Goal: Information Seeking & Learning: Learn about a topic

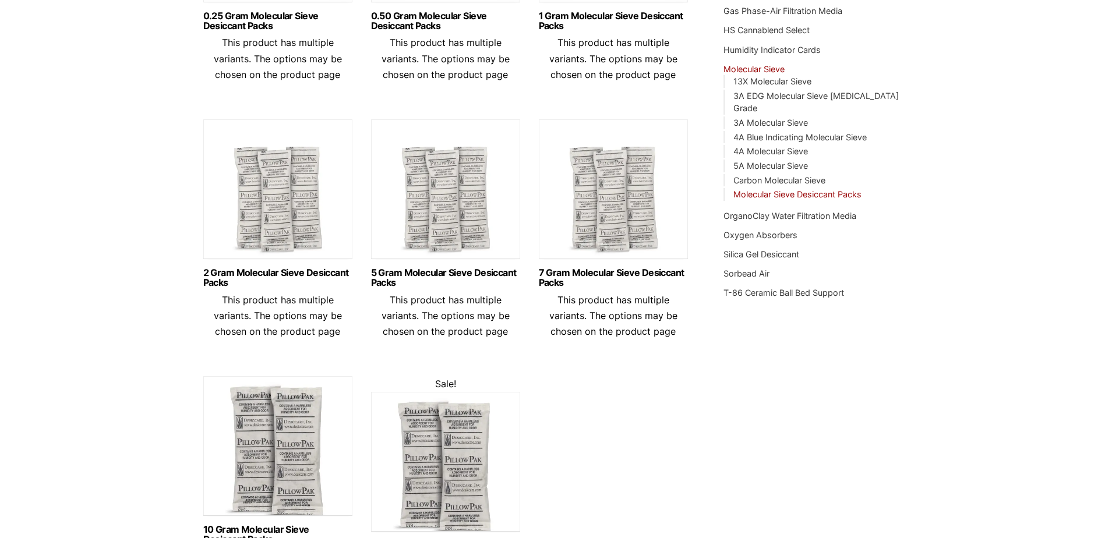
scroll to position [350, 0]
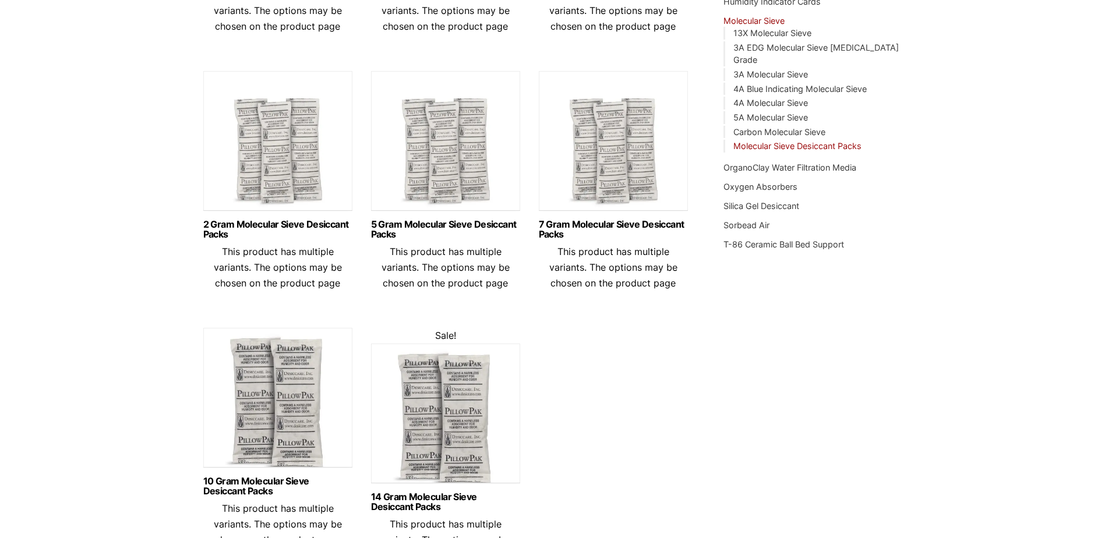
click at [460, 426] on img at bounding box center [445, 417] width 149 height 146
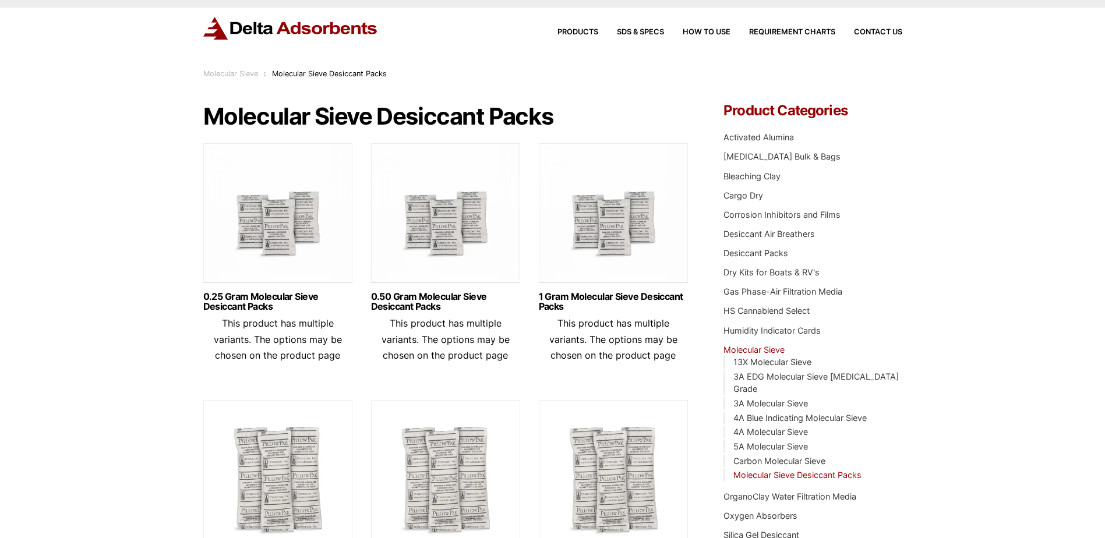
scroll to position [0, 0]
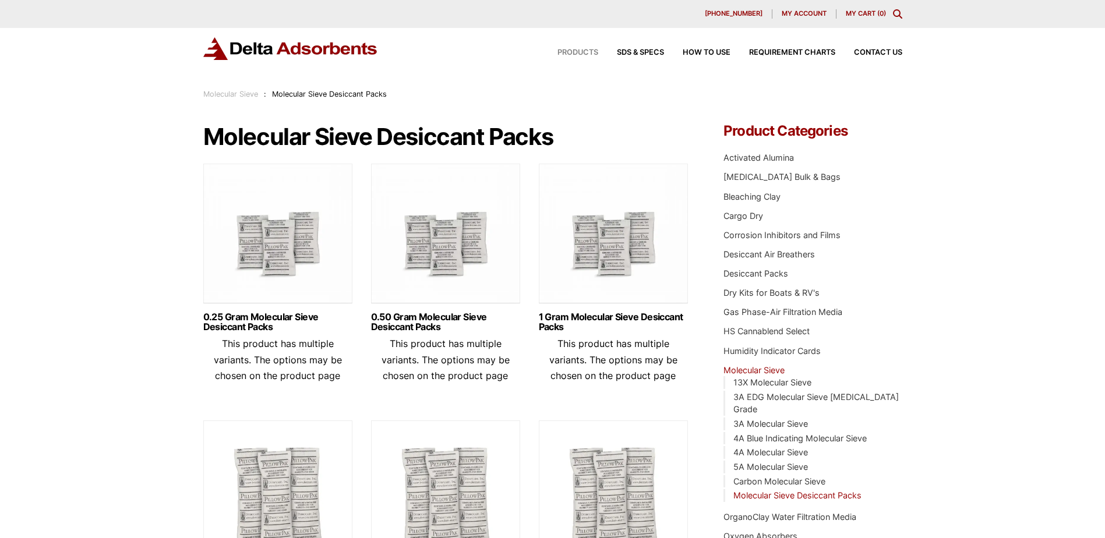
click at [583, 55] on span "Products" at bounding box center [578, 53] width 41 height 8
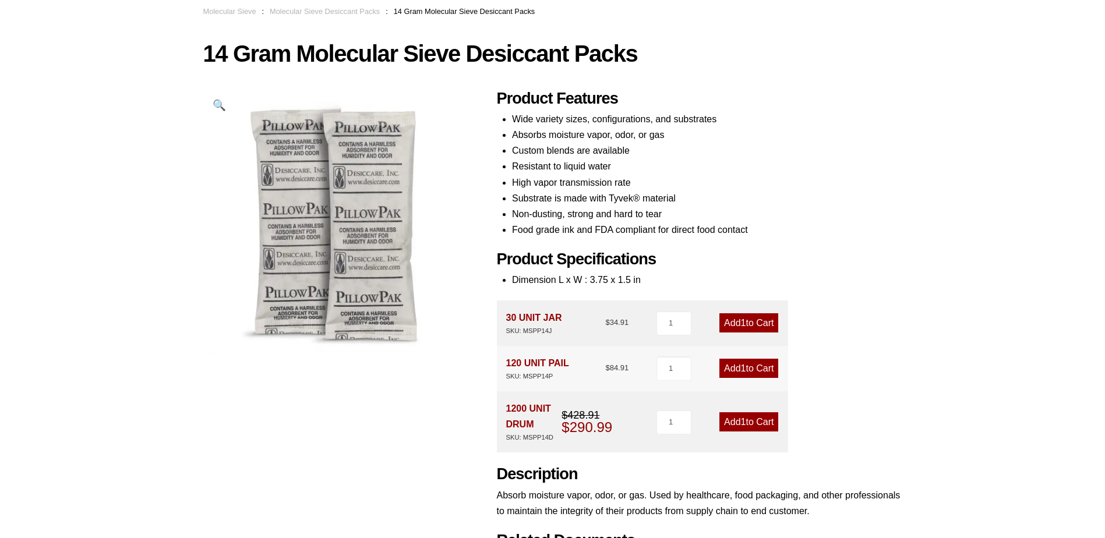
scroll to position [103, 0]
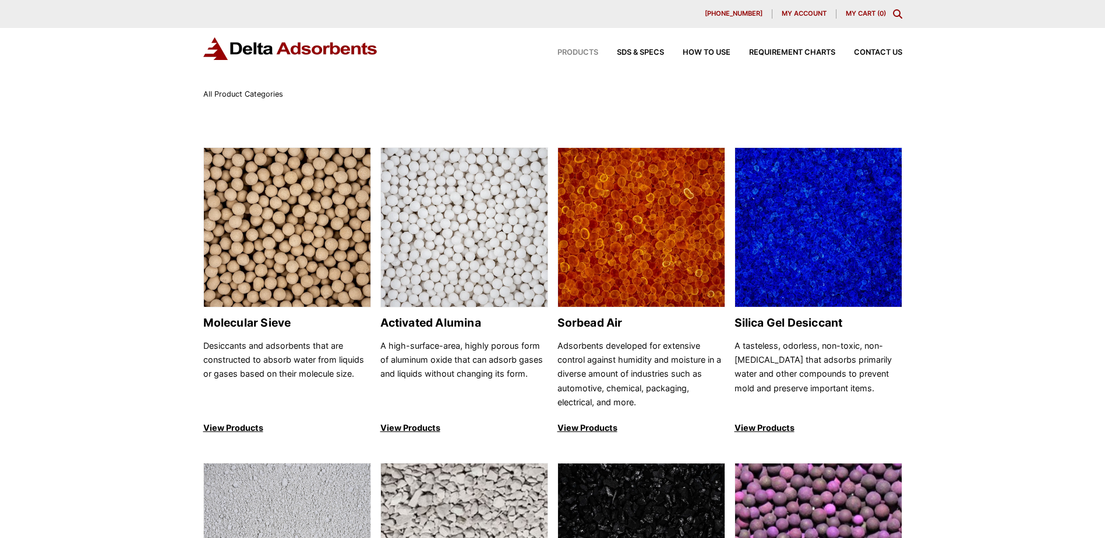
click at [808, 57] on div "Products SDS & SPECS How to Use Requirement Charts Contact Us" at bounding box center [720, 52] width 373 height 17
click at [807, 52] on span "Requirement Charts" at bounding box center [792, 53] width 86 height 8
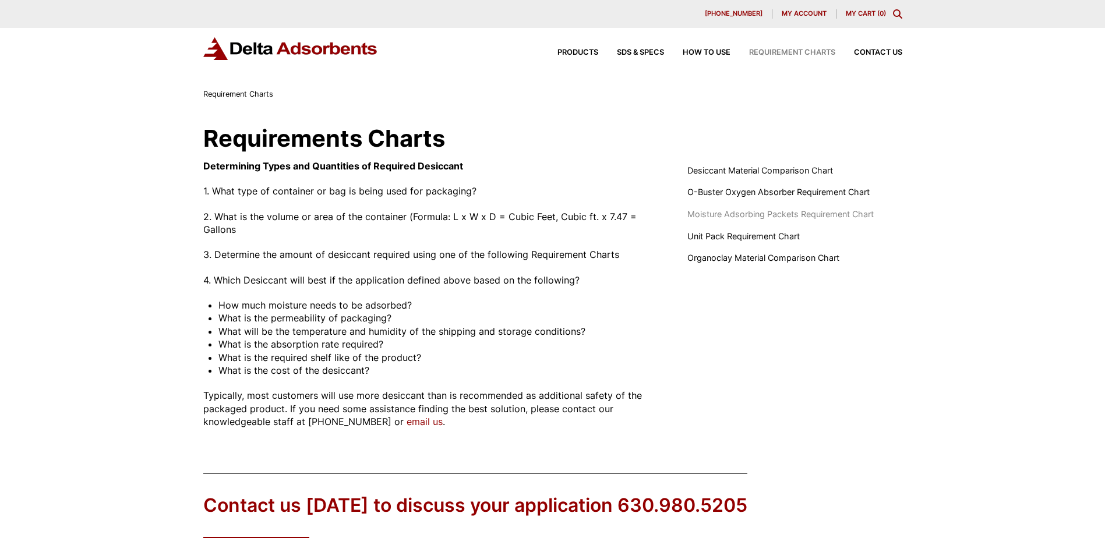
click at [743, 216] on span "Moisture Adsorbing Packets Requirement Chart" at bounding box center [780, 214] width 186 height 13
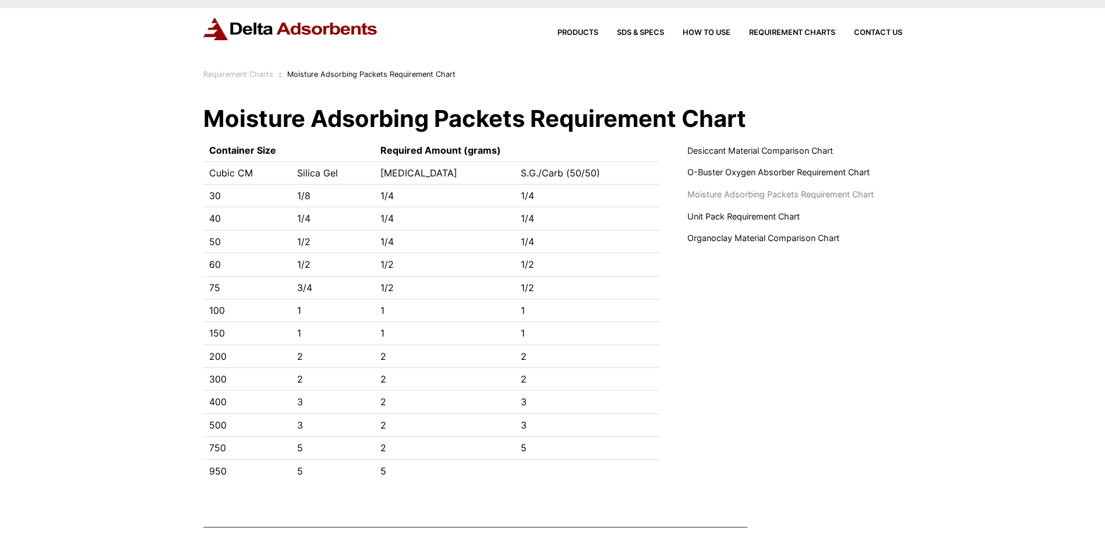
scroll to position [15, 0]
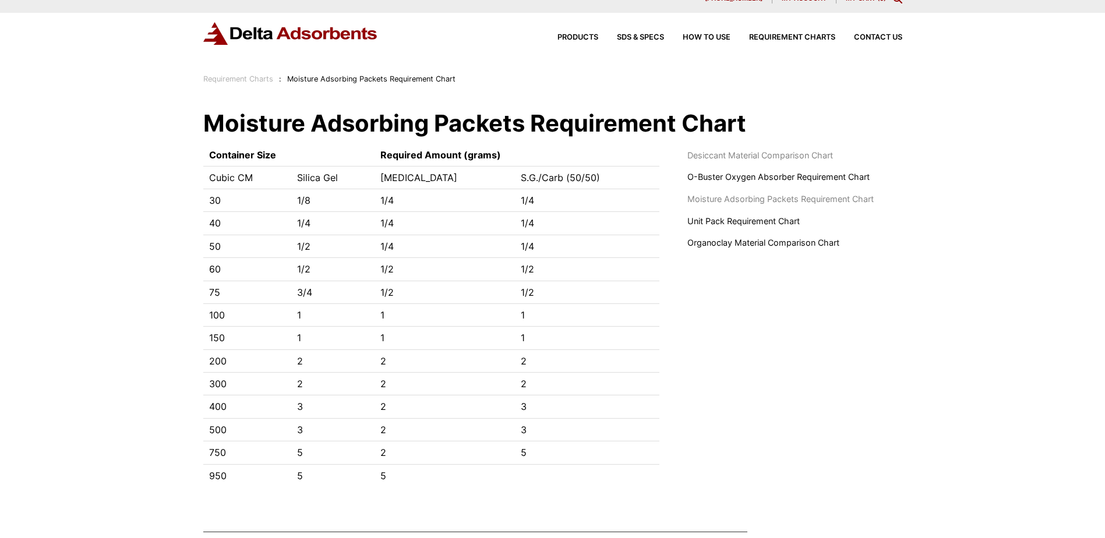
click at [761, 160] on span "Desiccant Material Comparison Chart" at bounding box center [760, 155] width 146 height 13
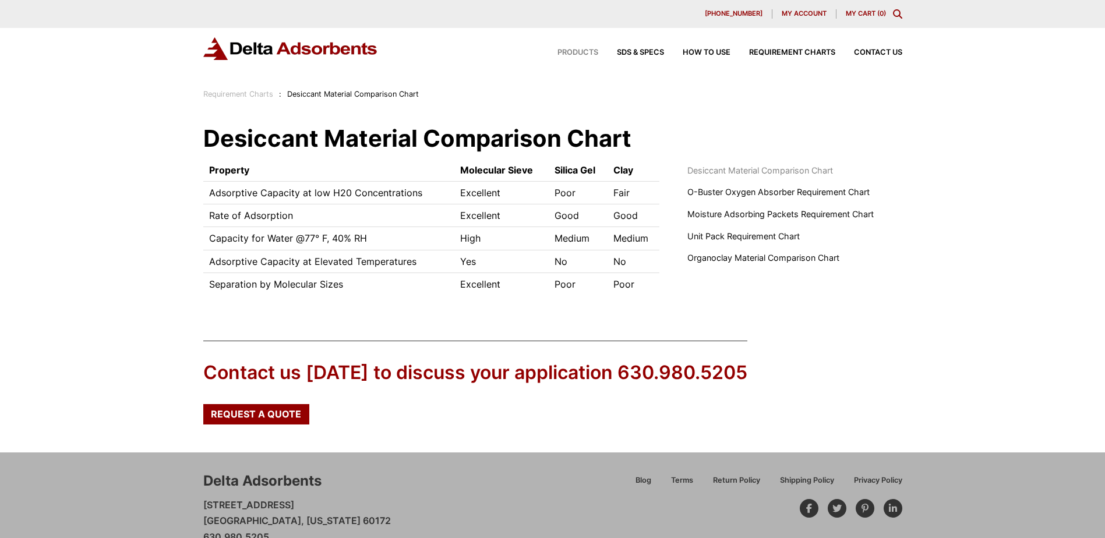
click at [575, 51] on span "Products" at bounding box center [578, 53] width 41 height 8
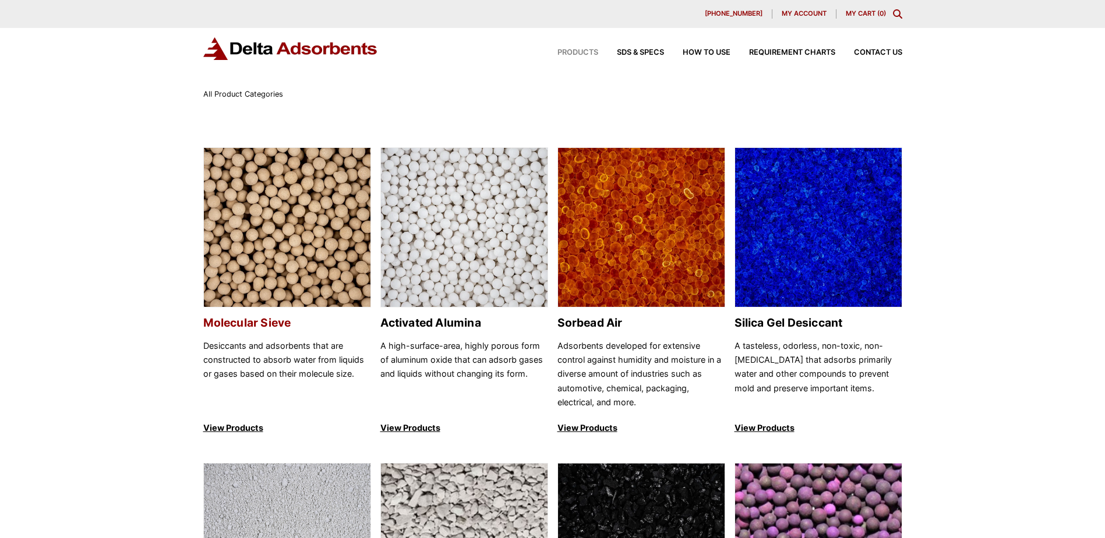
click at [319, 285] on img at bounding box center [287, 228] width 167 height 160
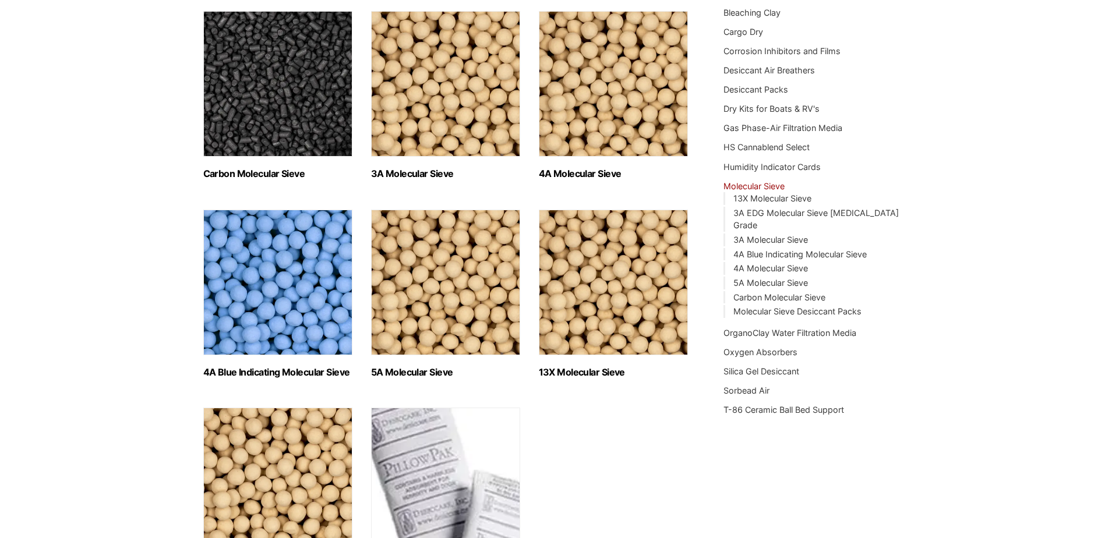
scroll to position [117, 0]
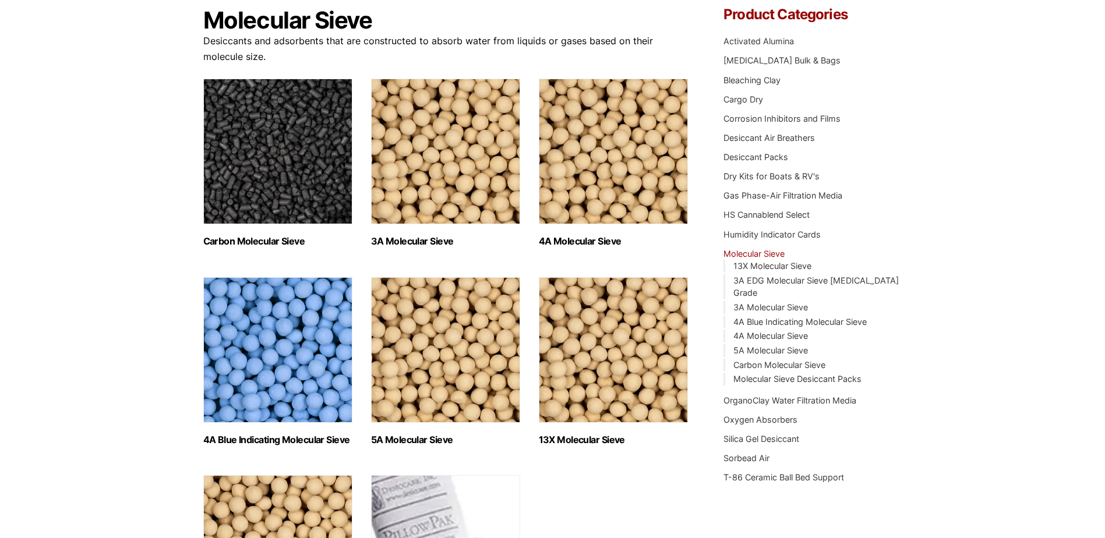
click at [563, 375] on img "Visit product category 13X Molecular Sieve" at bounding box center [613, 350] width 149 height 146
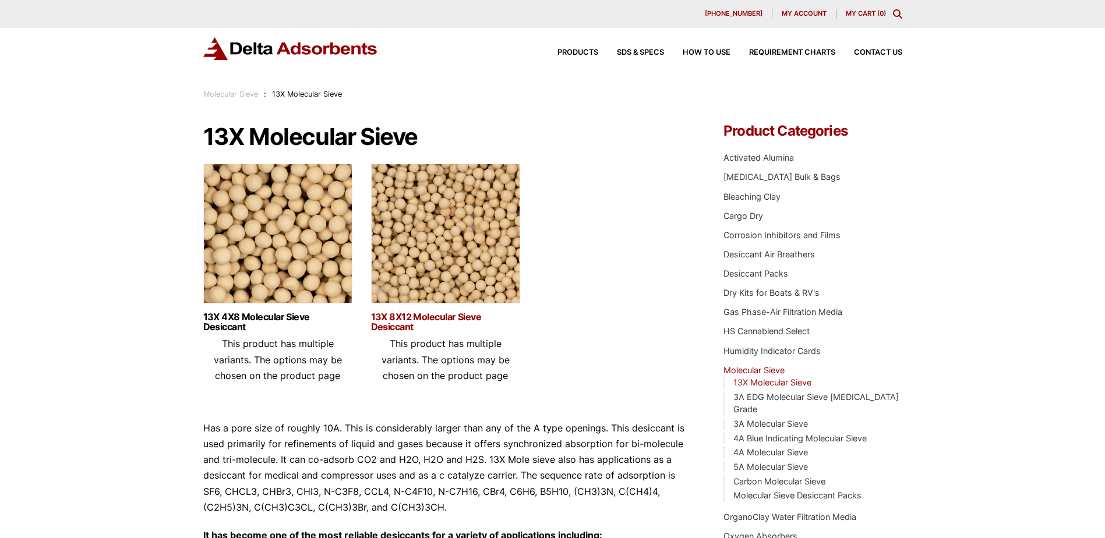
click at [440, 314] on link "13X 8X12 Molecular Sieve Desiccant" at bounding box center [445, 322] width 149 height 20
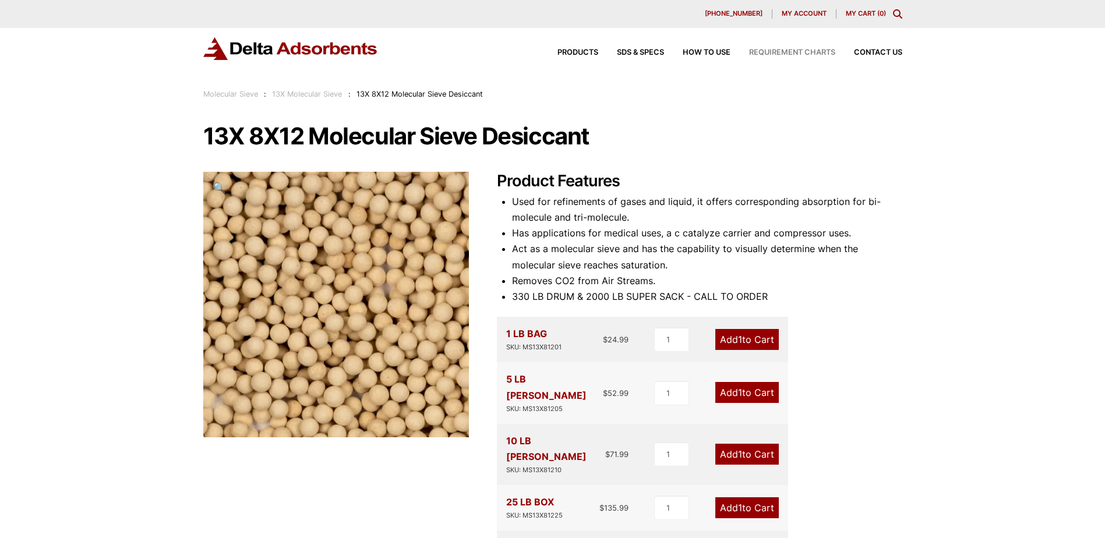
click at [770, 50] on span "Requirement Charts" at bounding box center [792, 53] width 86 height 8
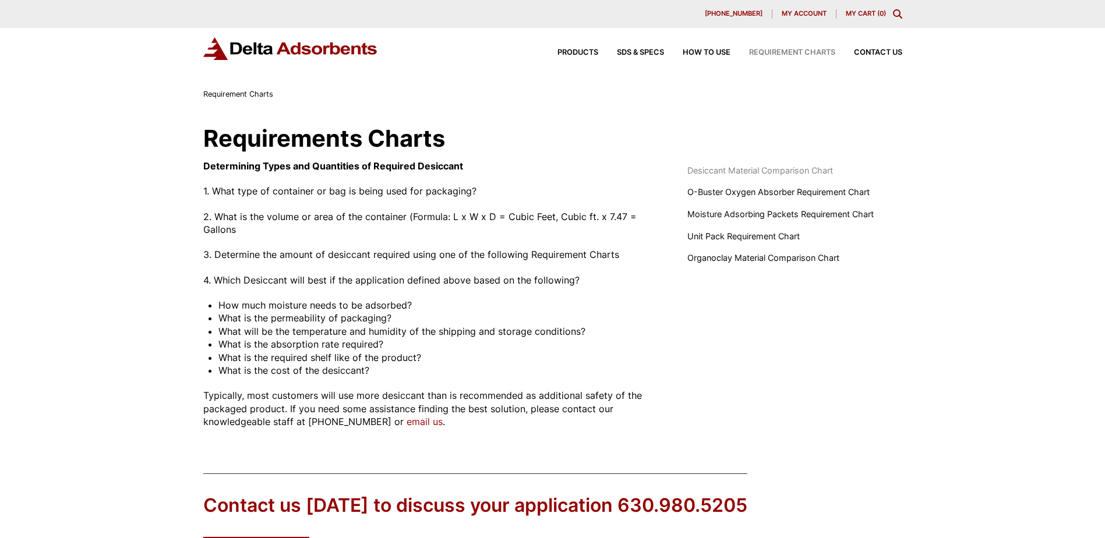
click at [782, 171] on span "Desiccant Material Comparison Chart" at bounding box center [760, 170] width 146 height 13
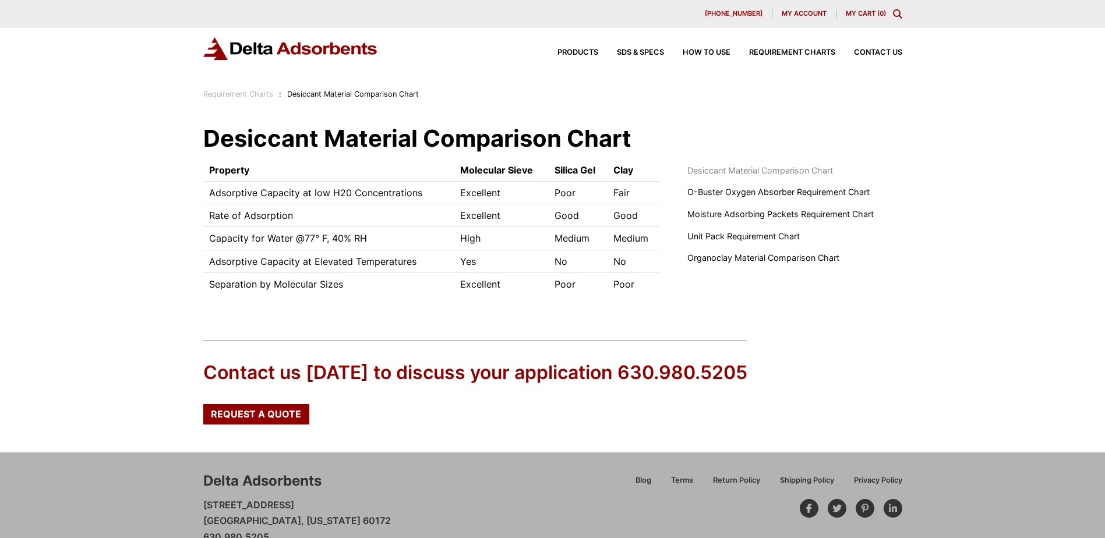
click at [265, 215] on td "Rate of Adsorption" at bounding box center [329, 215] width 252 height 23
click at [784, 216] on span "Moisture Adsorbing Packets Requirement Chart" at bounding box center [780, 214] width 186 height 13
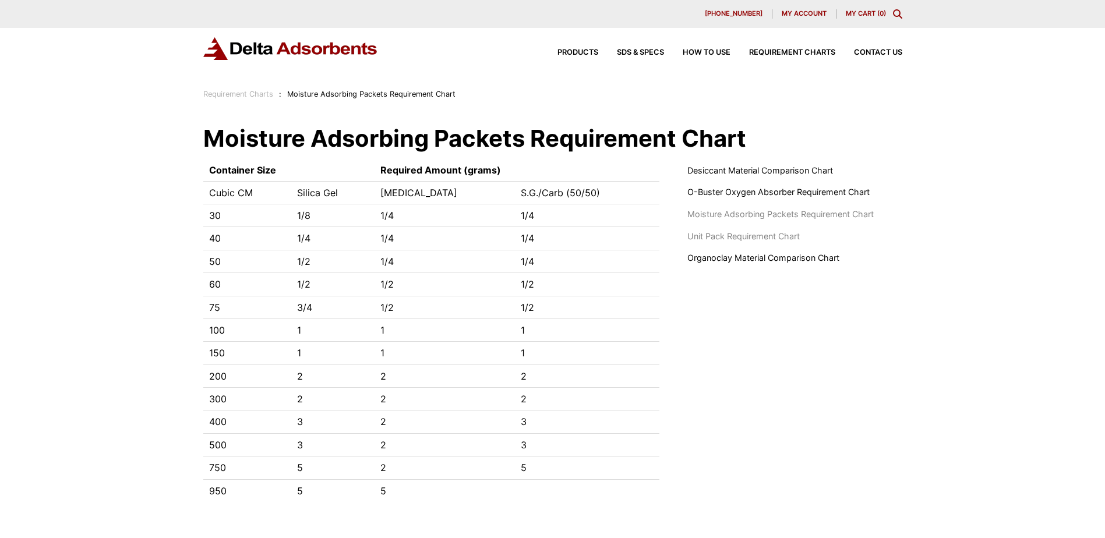
click at [778, 239] on span "Unit Pack Requirement Chart" at bounding box center [743, 236] width 112 height 13
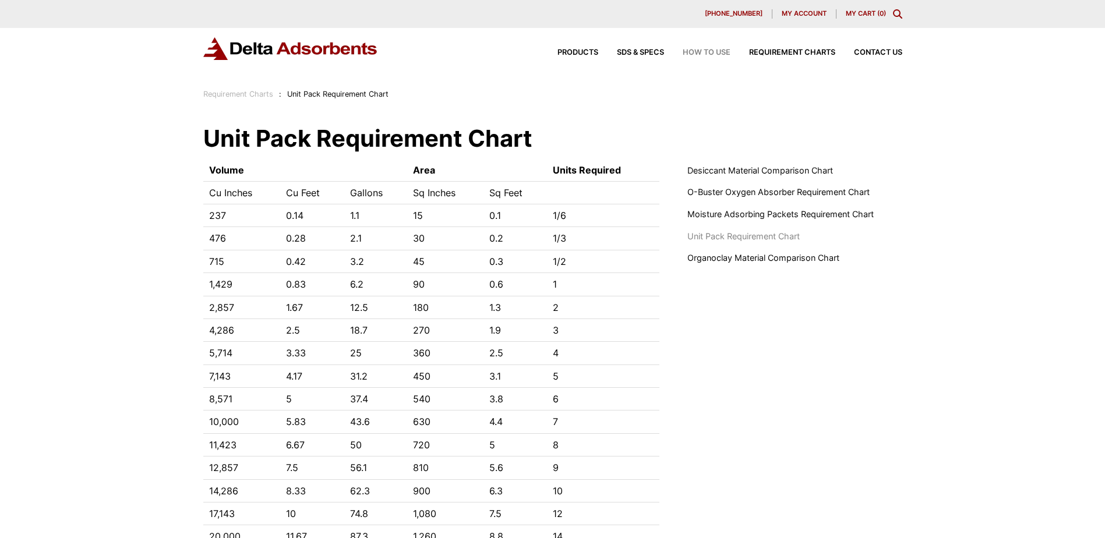
click at [707, 50] on div "Products SDS & SPECS How to Use Requirement Charts Contact Us" at bounding box center [720, 52] width 373 height 17
click at [709, 51] on span "How to Use" at bounding box center [707, 53] width 48 height 8
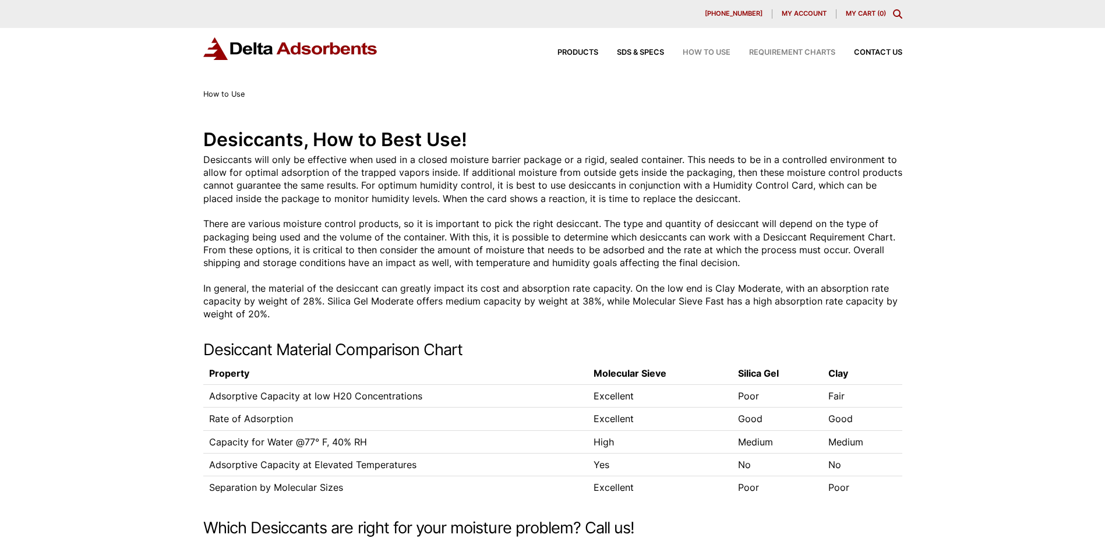
click at [781, 55] on span "Requirement Charts" at bounding box center [792, 53] width 86 height 8
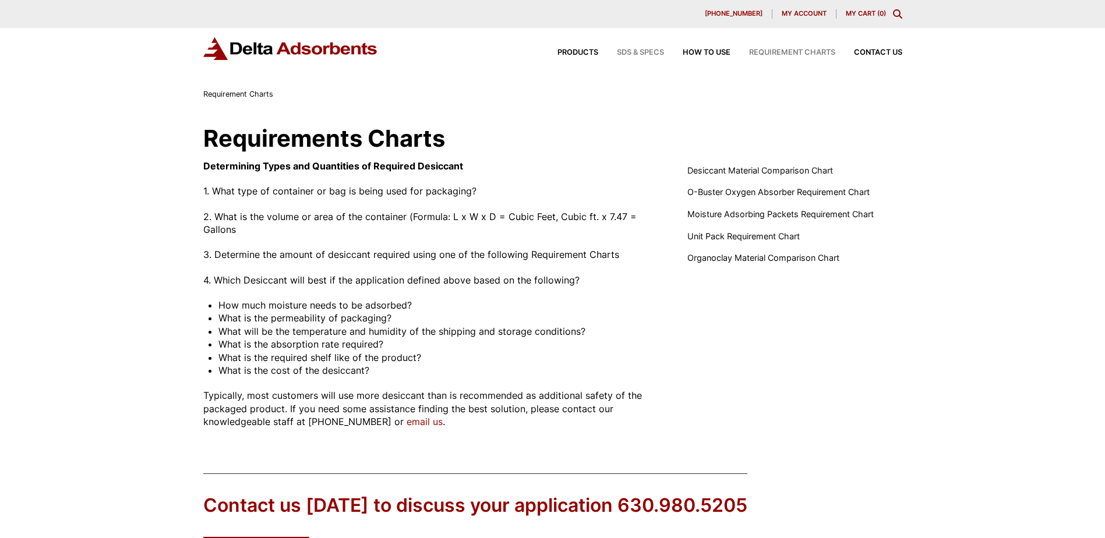
click at [647, 55] on span "SDS & SPECS" at bounding box center [640, 53] width 47 height 8
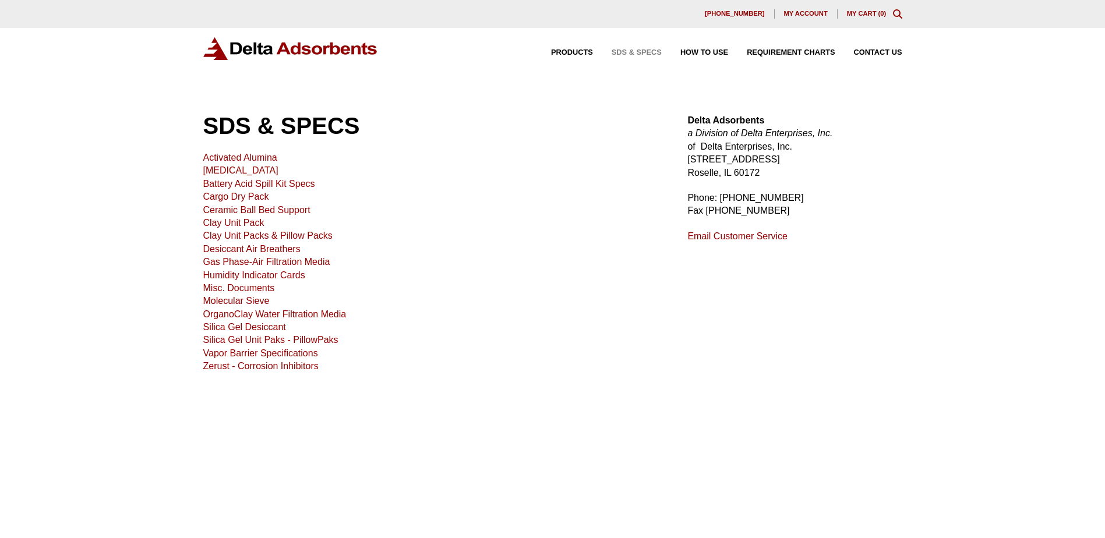
click at [256, 304] on link "Molecular Sieve" at bounding box center [236, 301] width 66 height 10
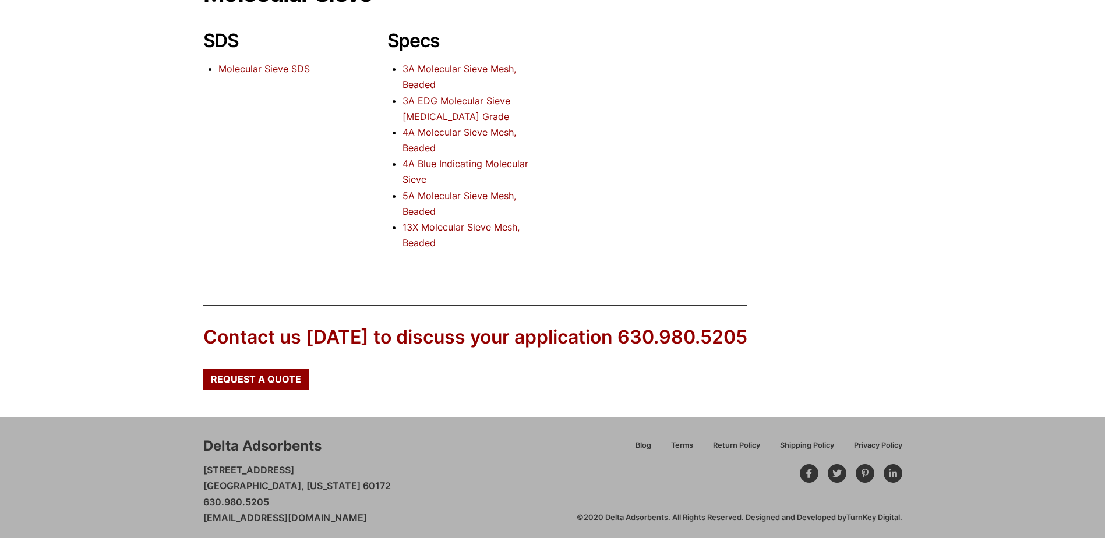
scroll to position [150, 0]
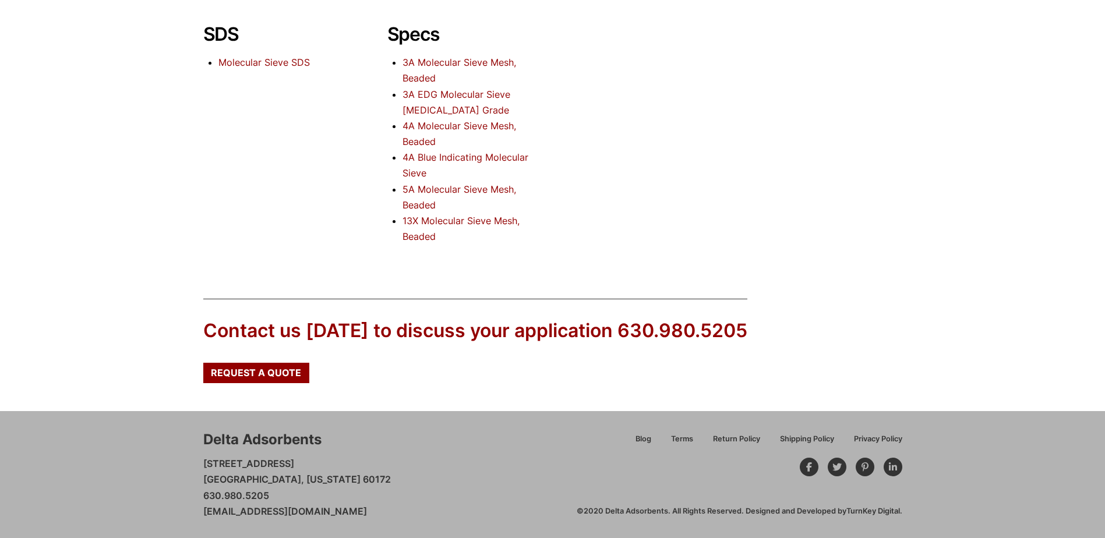
click at [450, 217] on link "13X Molecular Sieve Mesh, Beaded" at bounding box center [461, 228] width 117 height 27
click at [430, 61] on link "3A Molecular Sieve Mesh, Beaded" at bounding box center [460, 70] width 114 height 27
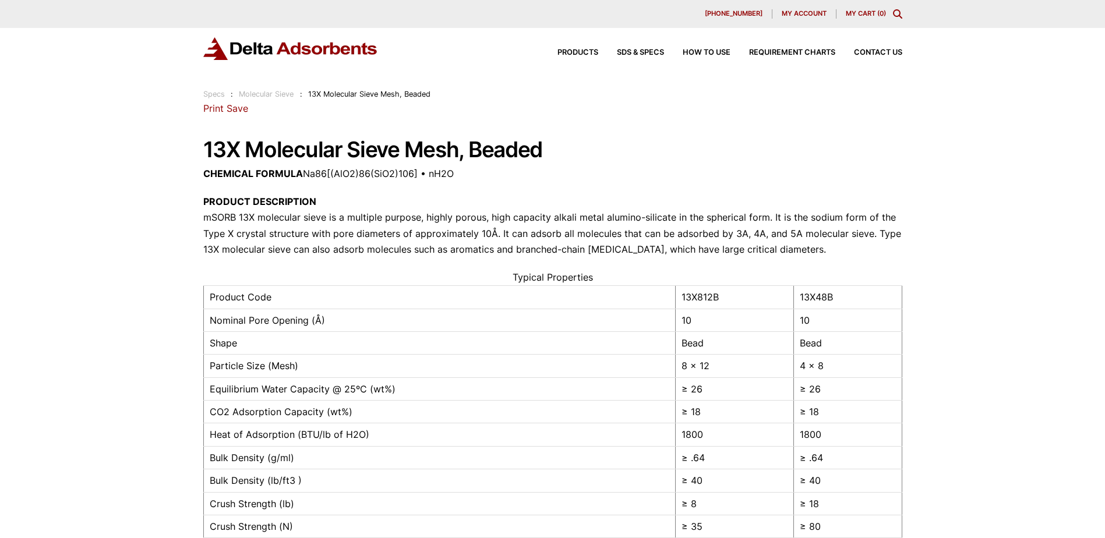
scroll to position [58, 0]
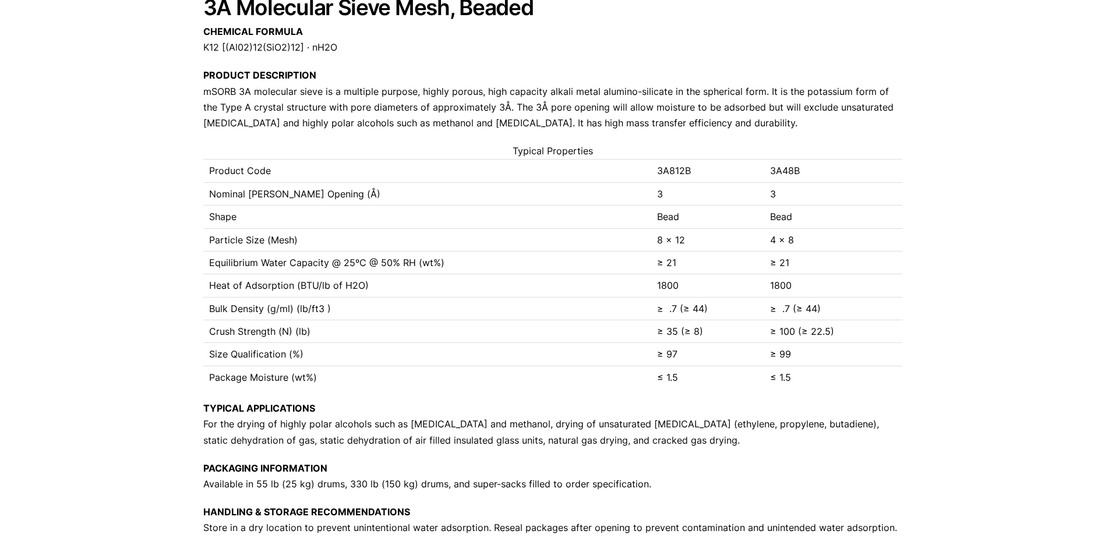
scroll to position [136, 0]
